Goal: Check status

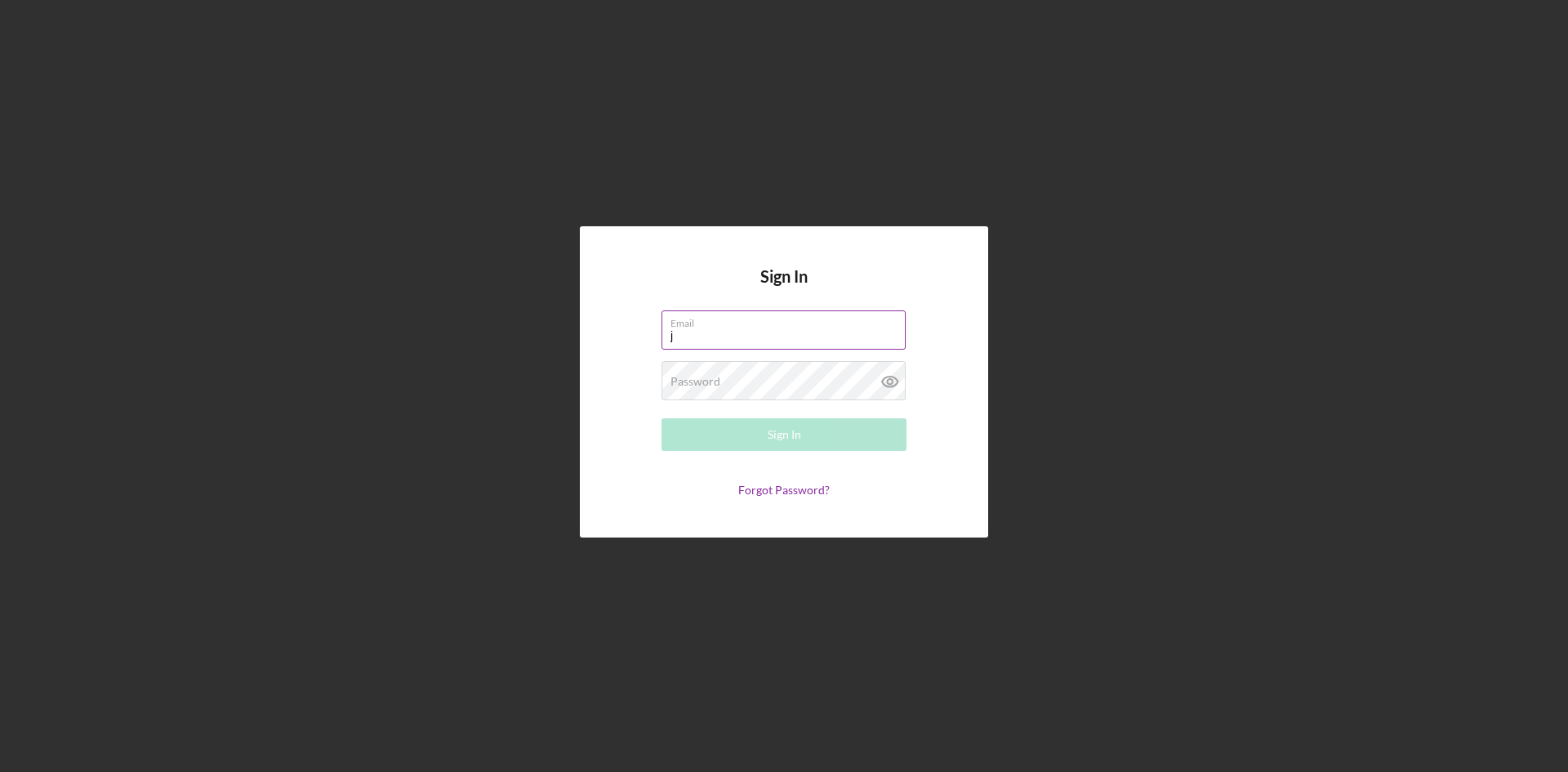
type input "[EMAIL_ADDRESS][DOMAIN_NAME]"
click at [662, 418] on button "Sign In" at bounding box center [784, 434] width 245 height 32
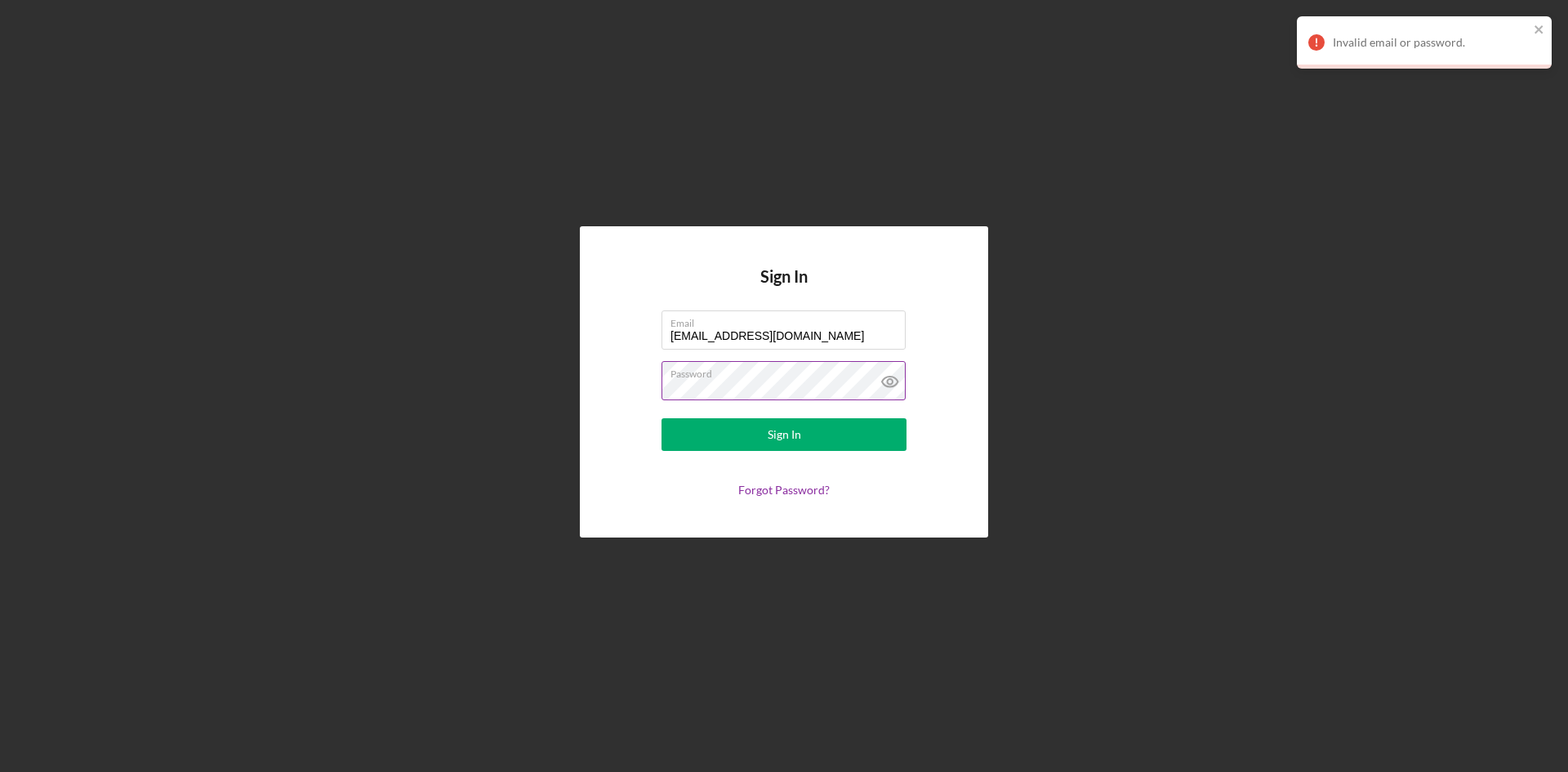
click at [886, 373] on icon at bounding box center [890, 381] width 41 height 41
click at [875, 431] on button "Sign In" at bounding box center [784, 434] width 245 height 32
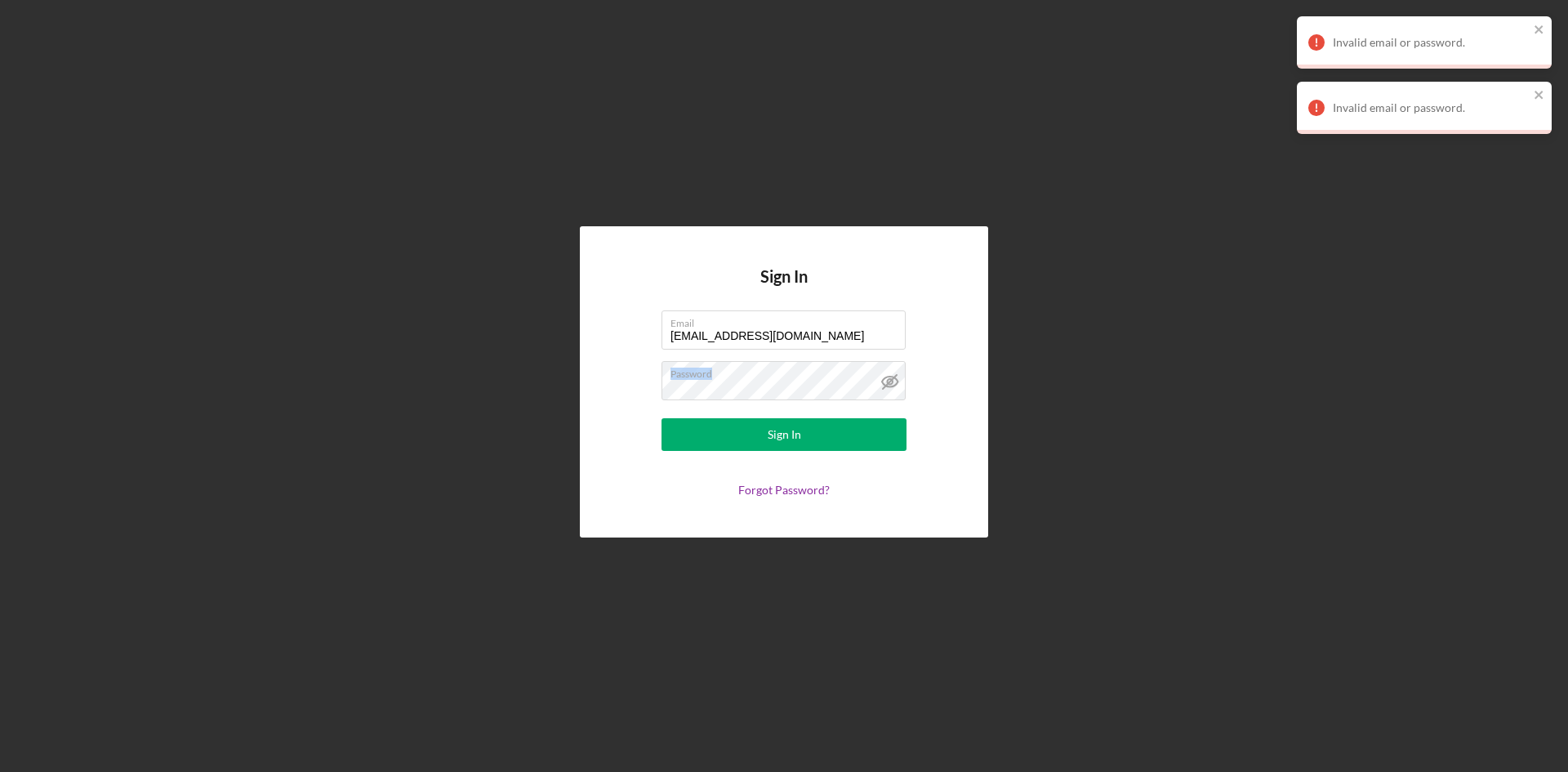
drag, startPoint x: 786, startPoint y: 378, endPoint x: 598, endPoint y: 361, distance: 188.8
click at [601, 361] on div "Sign In Email [EMAIL_ADDRESS][DOMAIN_NAME] Password Sign In Forgot Password?" at bounding box center [784, 382] width 409 height 311
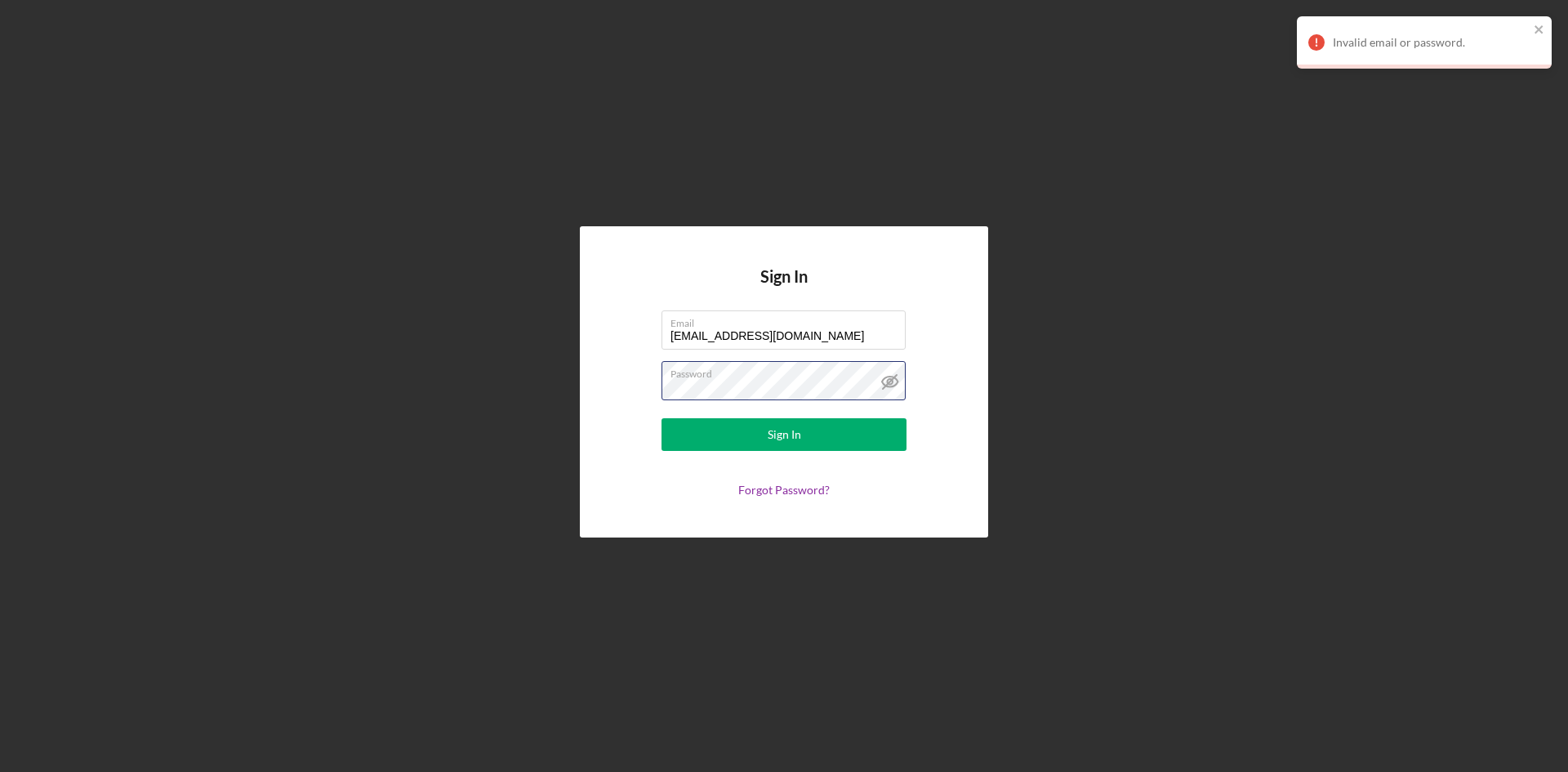
click at [594, 361] on div "Sign In Email [EMAIL_ADDRESS][DOMAIN_NAME] Password Sign In Forgot Password?" at bounding box center [784, 382] width 409 height 311
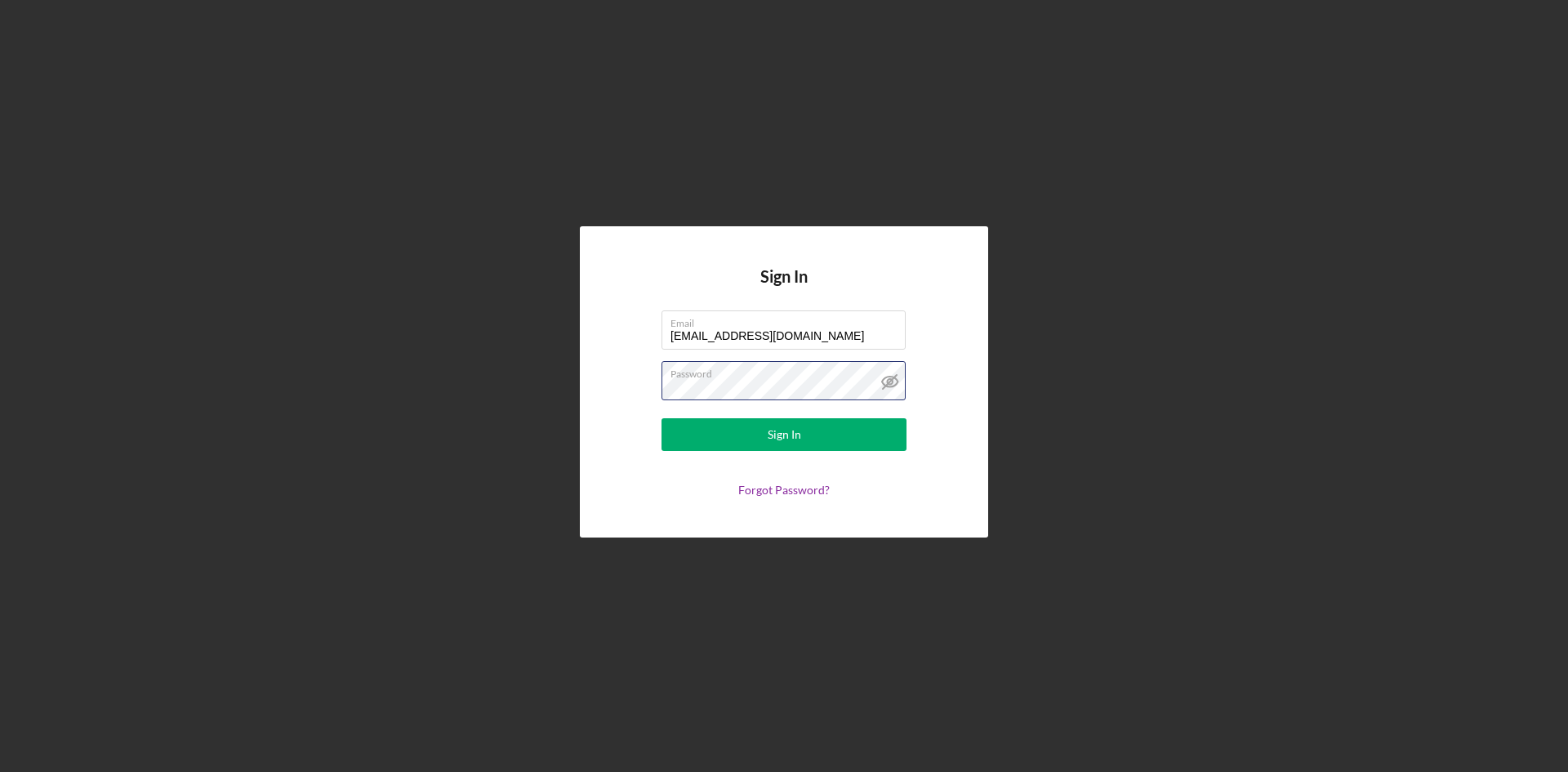
click at [662, 418] on button "Sign In" at bounding box center [784, 434] width 245 height 32
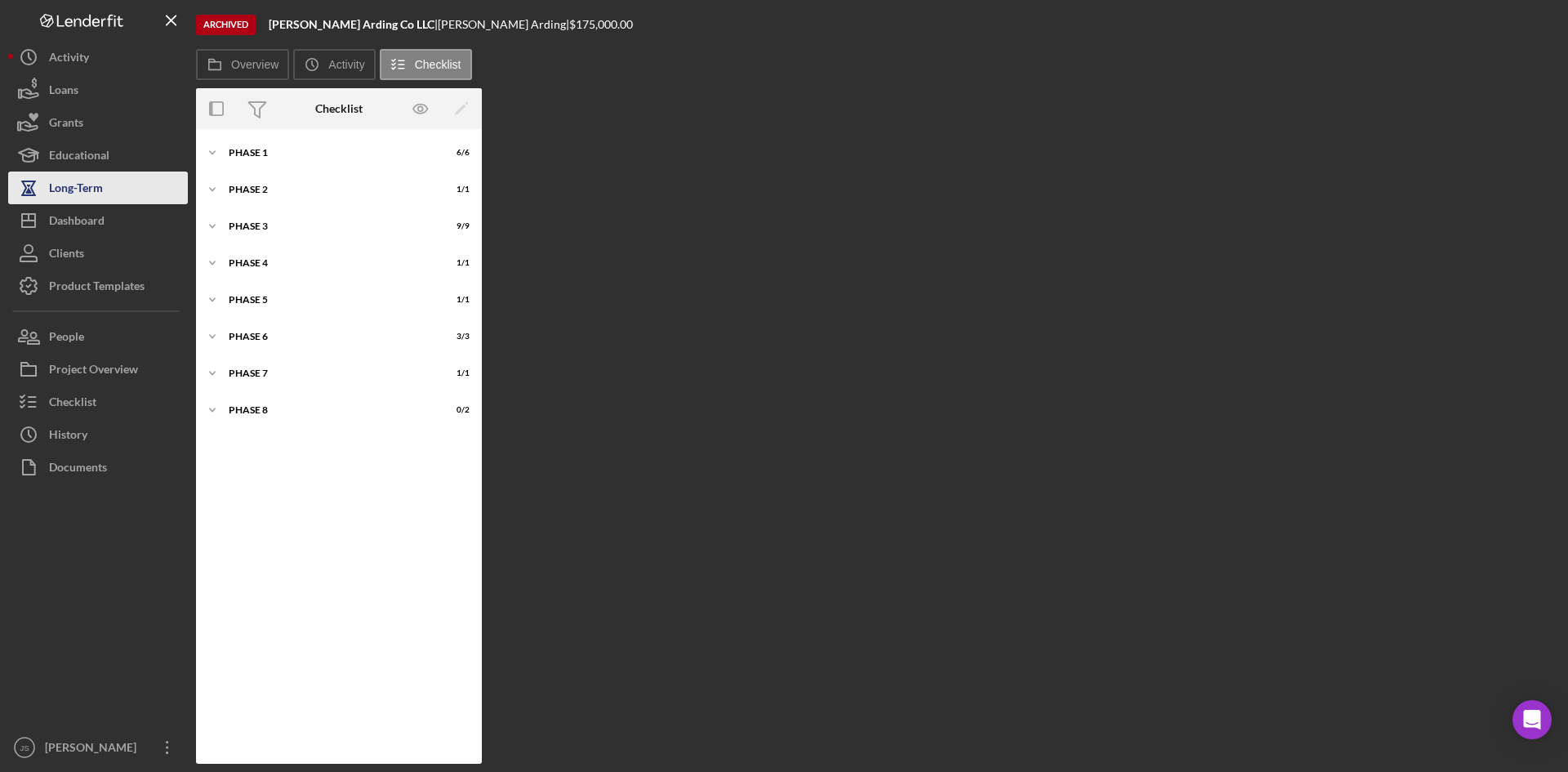
click at [60, 191] on div "Long-Term" at bounding box center [76, 190] width 54 height 37
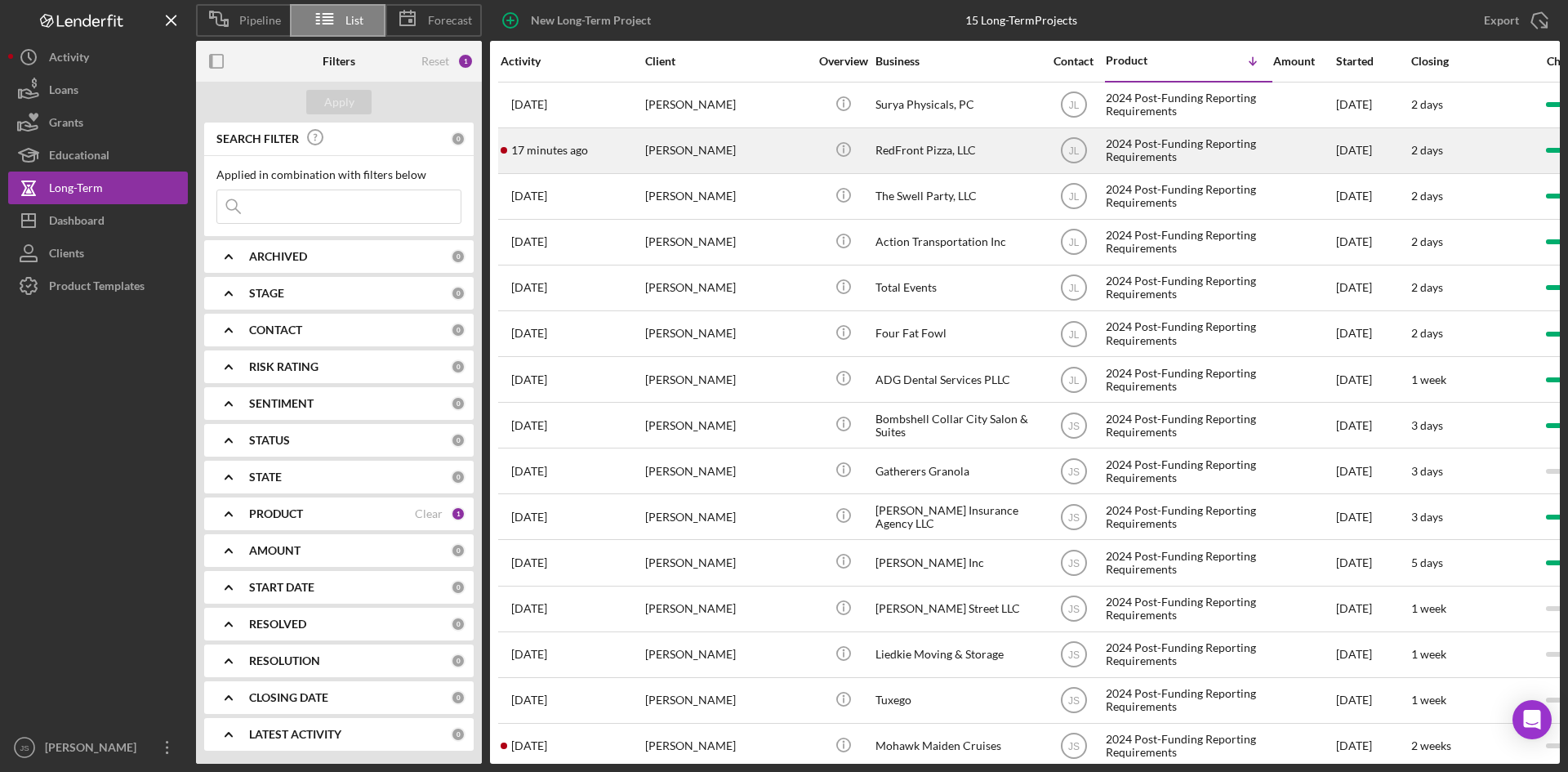
click at [941, 150] on div "RedFront Pizza, LLC" at bounding box center [957, 151] width 163 height 43
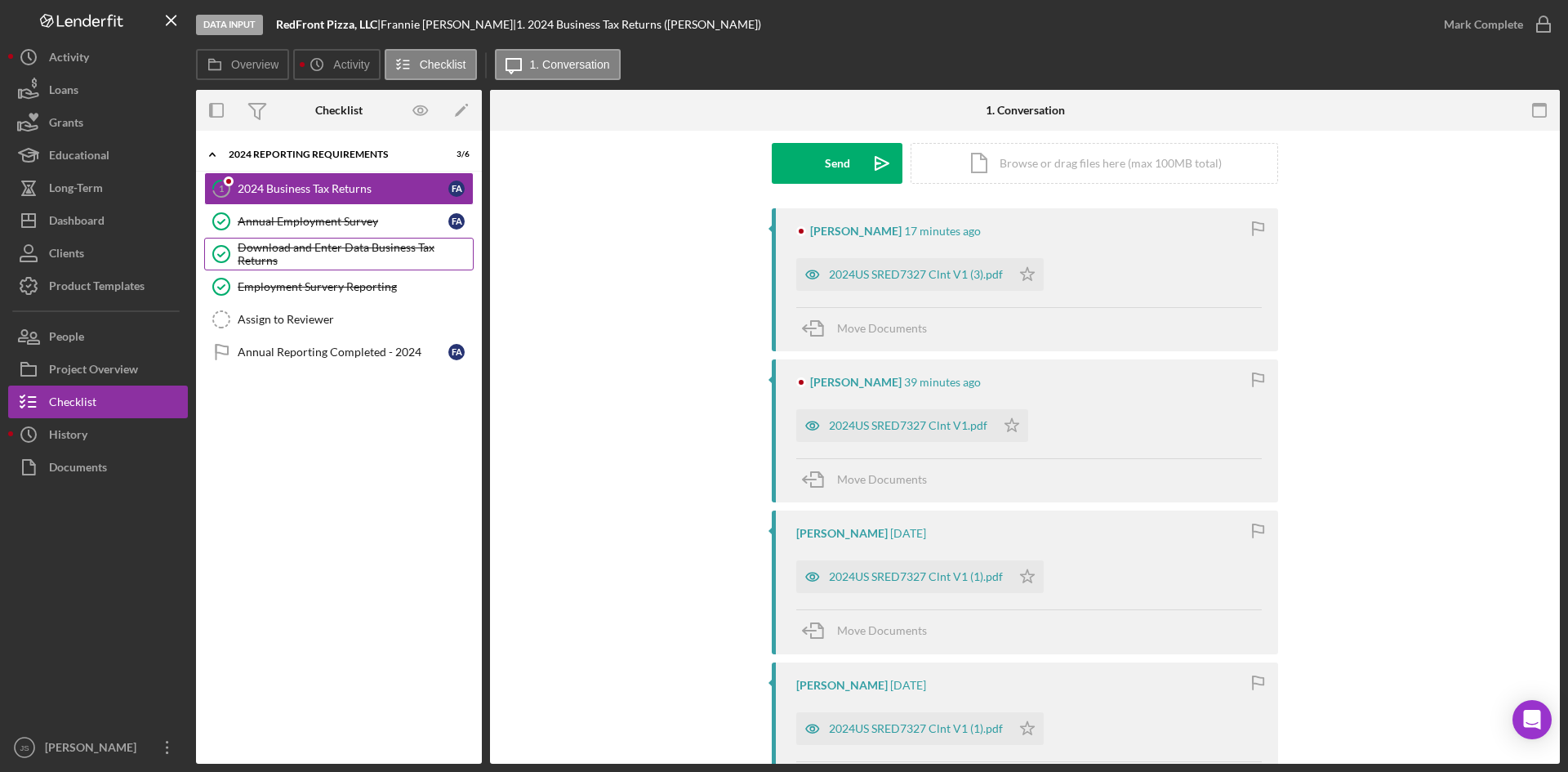
scroll to position [224, 0]
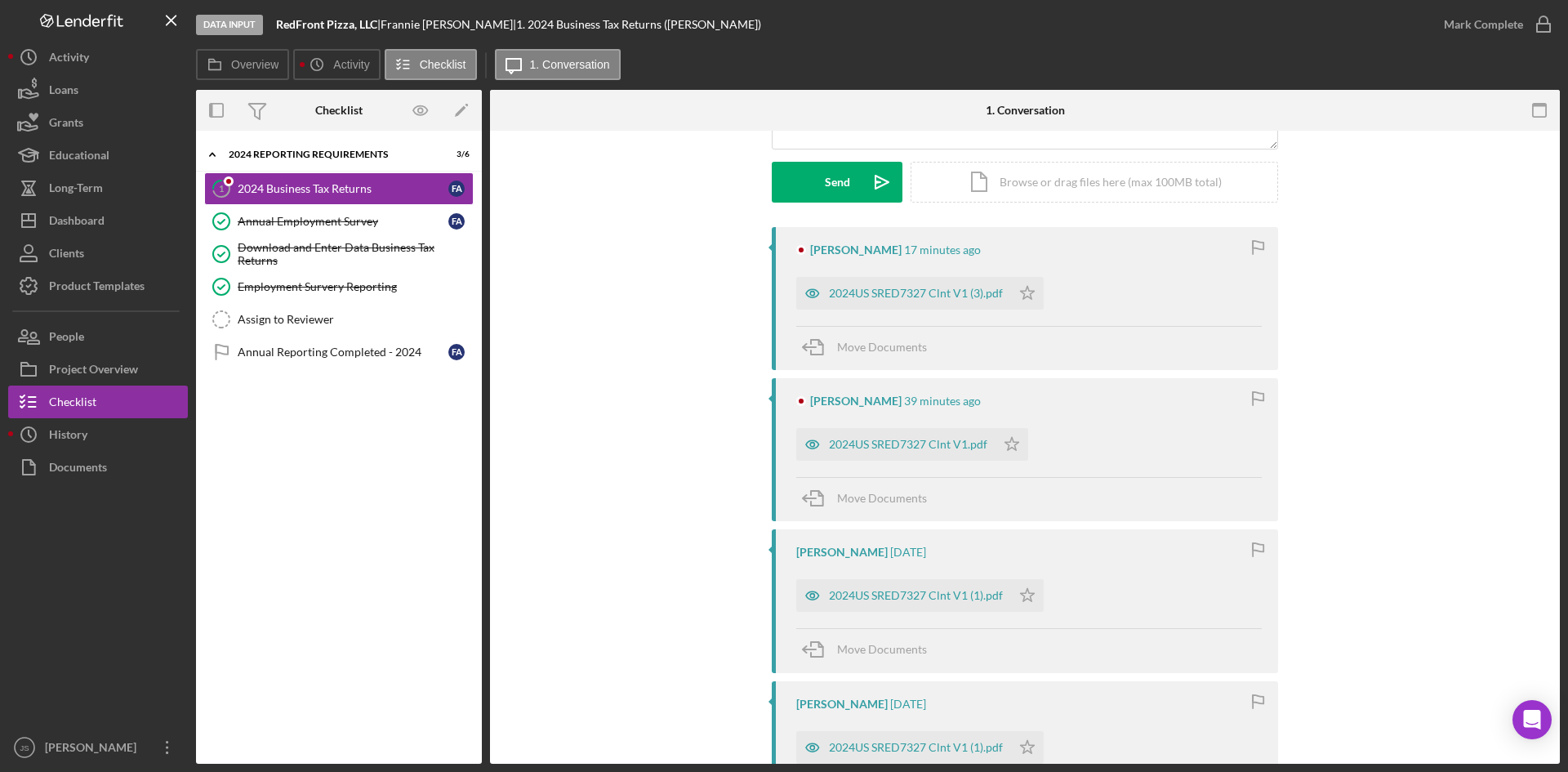
click at [296, 474] on div "Icon/Expander 2024 Reporting Requirements 3 / [DATE] Business Tax Returns F A A…" at bounding box center [338, 447] width 285 height 617
